Goal: Task Accomplishment & Management: Manage account settings

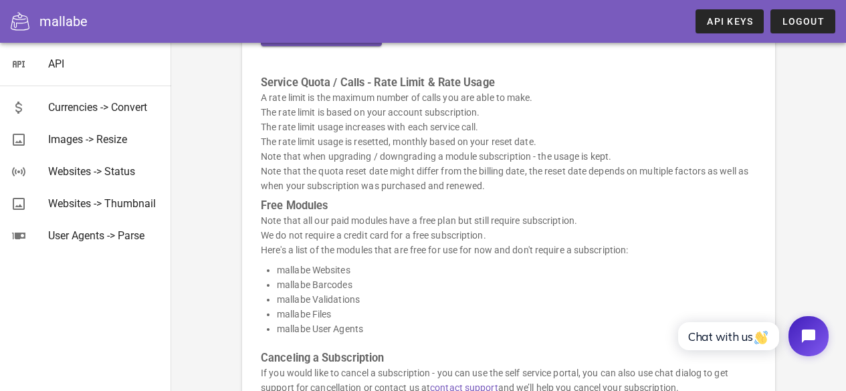
scroll to position [280, 0]
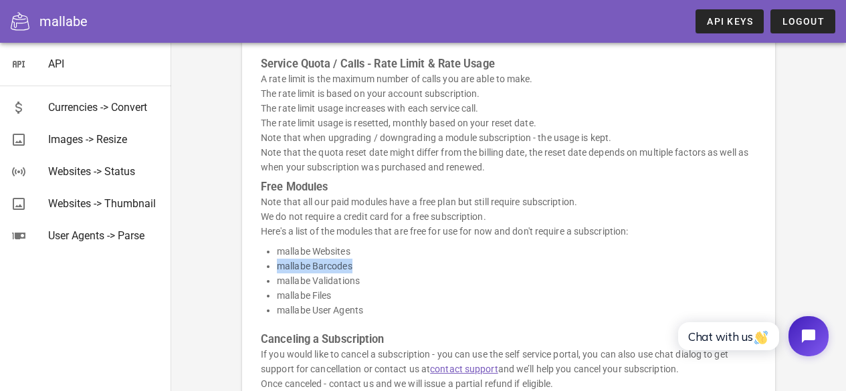
drag, startPoint x: 351, startPoint y: 263, endPoint x: 266, endPoint y: 262, distance: 85.0
click at [266, 262] on ul "mallabe Websites mallabe Barcodes mallabe Validations mallabe Files mallabe Use…" at bounding box center [509, 281] width 496 height 74
click at [421, 305] on li "mallabe User Agents" at bounding box center [517, 310] width 480 height 15
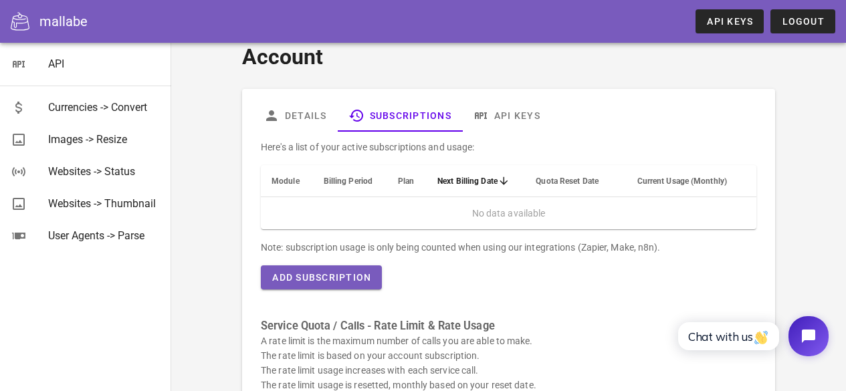
scroll to position [17, 0]
click at [280, 179] on span "Module" at bounding box center [286, 181] width 28 height 9
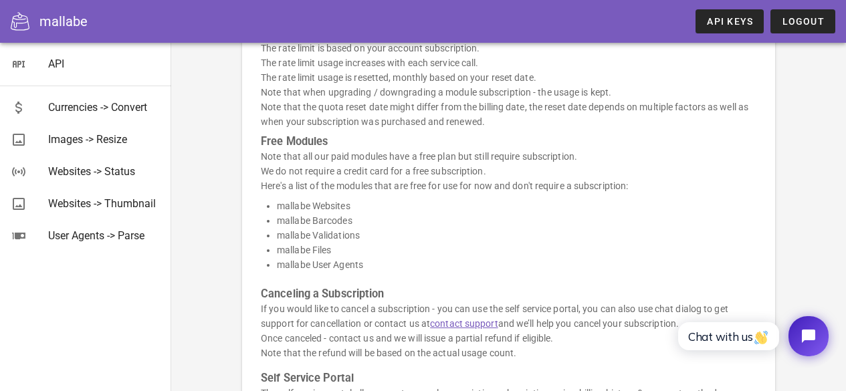
scroll to position [326, 0]
drag, startPoint x: 363, startPoint y: 225, endPoint x: 273, endPoint y: 212, distance: 91.2
click at [273, 212] on ul "mallabe Websites mallabe Barcodes mallabe Validations mallabe Files mallabe Use…" at bounding box center [509, 235] width 496 height 74
click at [508, 233] on li "mallabe Validations" at bounding box center [517, 234] width 480 height 15
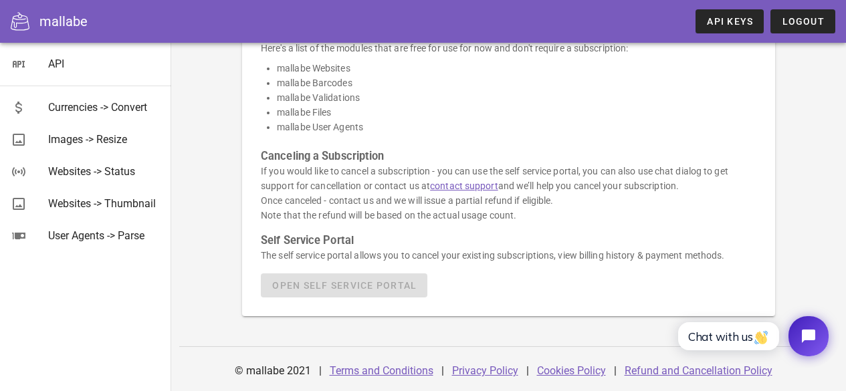
scroll to position [295, 0]
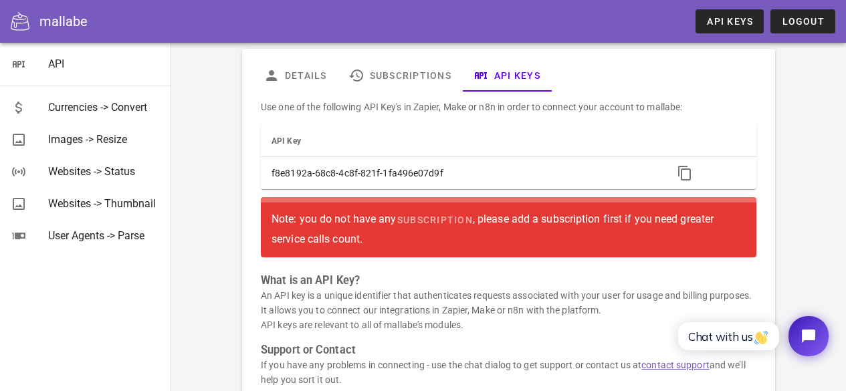
scroll to position [59, 0]
